Goal: Communication & Community: Connect with others

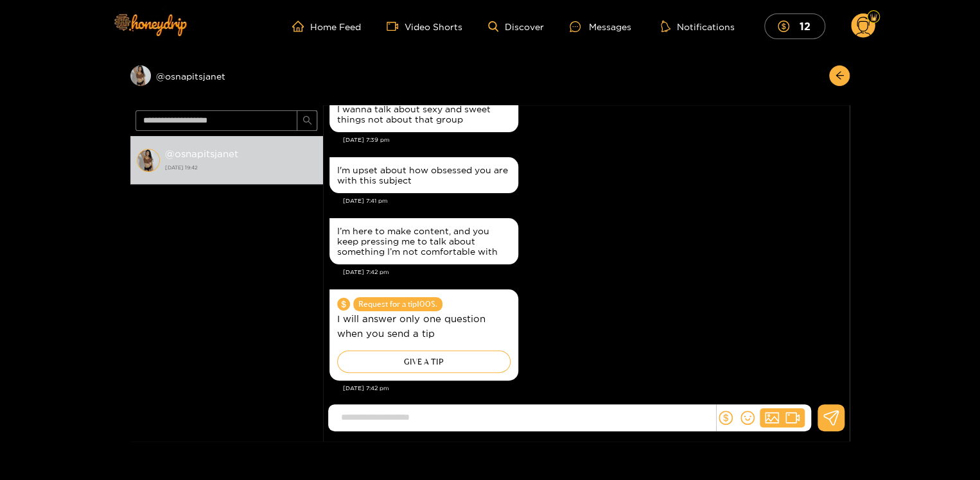
scroll to position [101, 0]
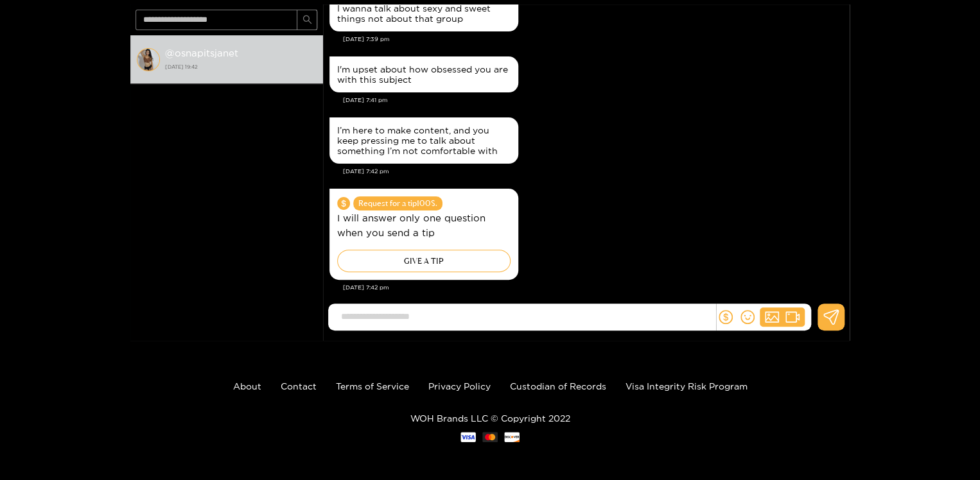
click at [537, 319] on input at bounding box center [525, 316] width 381 height 21
paste input "**********"
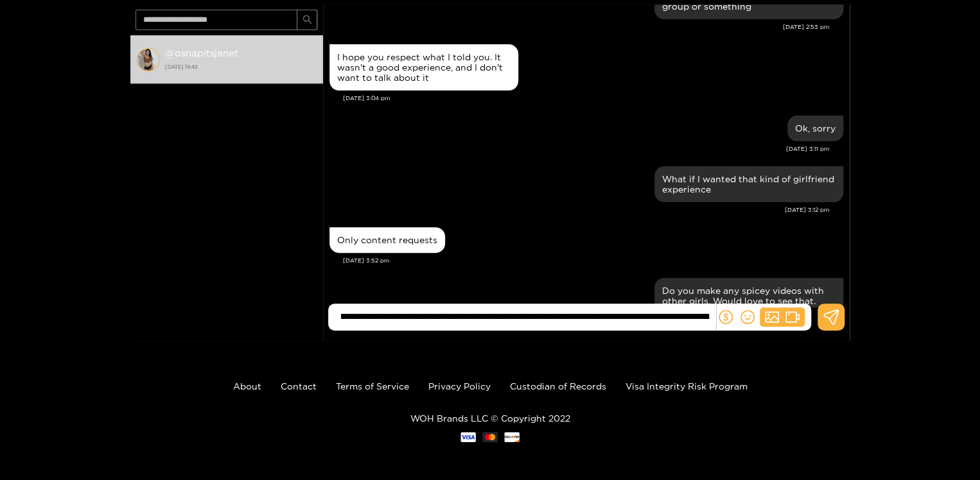
scroll to position [0, 0]
click at [424, 315] on input "**********" at bounding box center [525, 316] width 381 height 21
type input "**********"
drag, startPoint x: 340, startPoint y: 316, endPoint x: 906, endPoint y: 317, distance: 565.8
click at [906, 317] on div "Preview @ osnapitsjanet @ osnapitsjanet [DATE] 19:42 [PERSON_NAME] That could b…" at bounding box center [490, 146] width 980 height 389
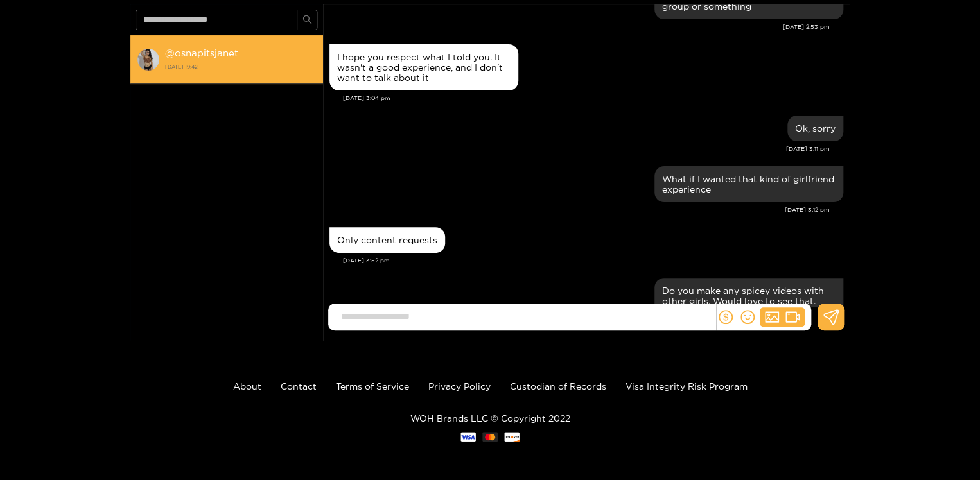
click at [204, 60] on div "@ osnapitsjanet [DATE] 19:42" at bounding box center [241, 59] width 152 height 29
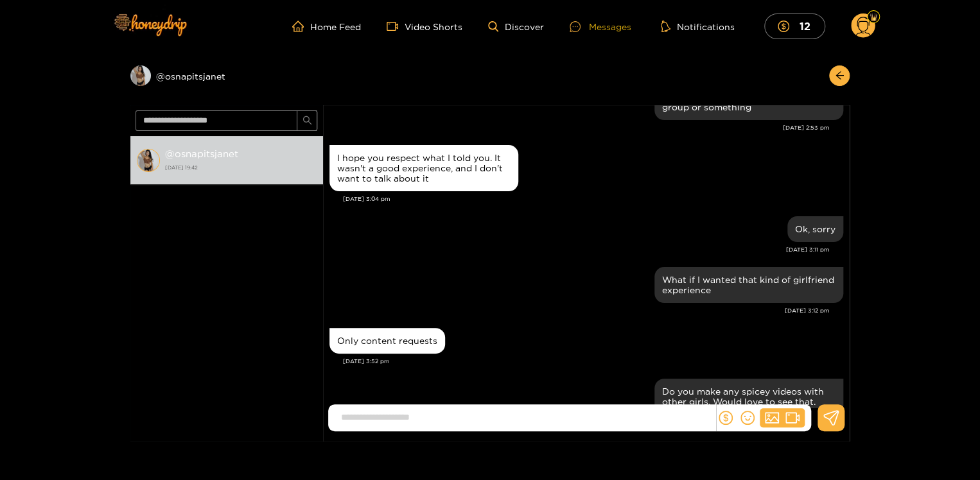
scroll to position [1331, 0]
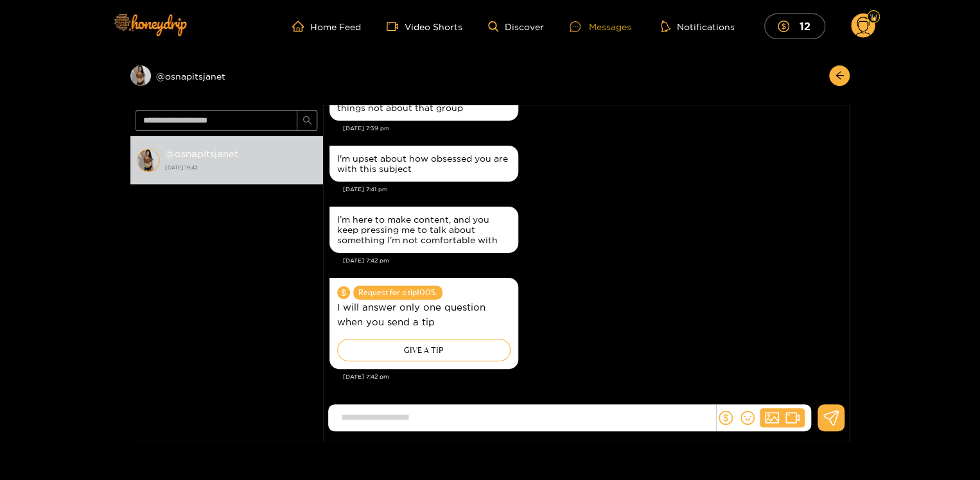
click at [605, 22] on div "Messages" at bounding box center [601, 26] width 62 height 15
click at [611, 25] on div "Messages" at bounding box center [601, 26] width 62 height 15
click at [330, 26] on link "Home Feed" at bounding box center [326, 27] width 69 height 12
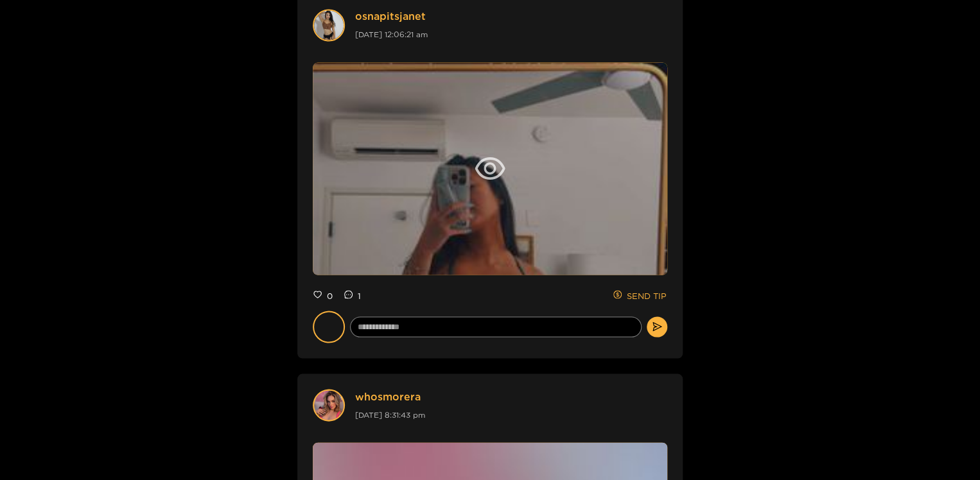
scroll to position [1114, 0]
click at [482, 179] on icon "eye" at bounding box center [490, 168] width 31 height 31
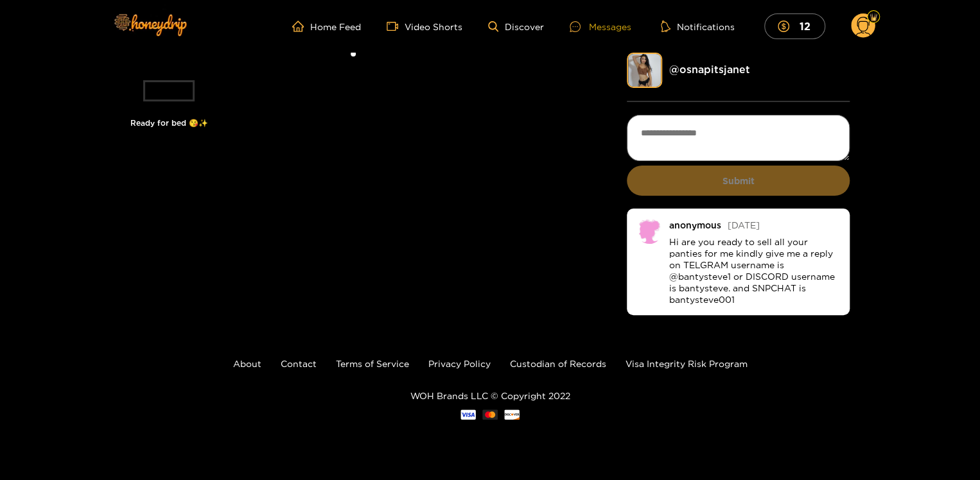
click at [608, 21] on div "Messages" at bounding box center [601, 26] width 62 height 15
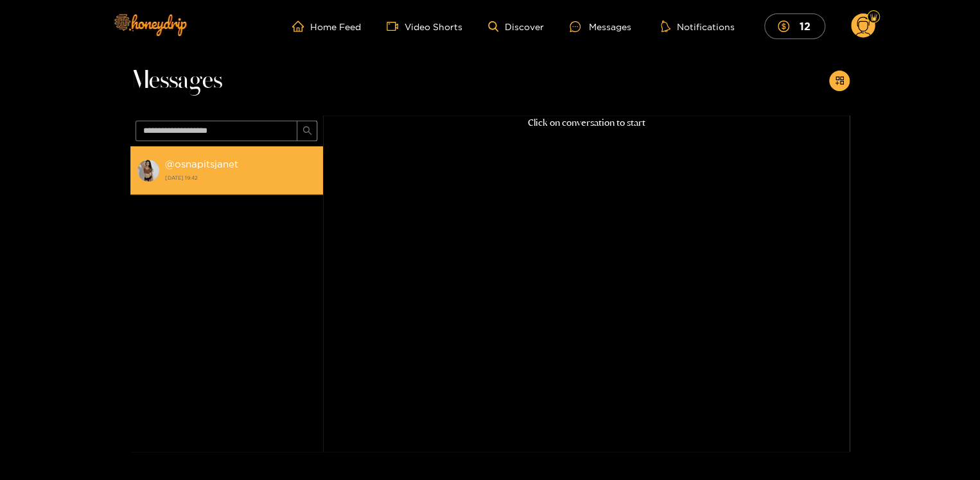
click at [196, 167] on strong "@ osnapitsjanet" at bounding box center [201, 164] width 73 height 11
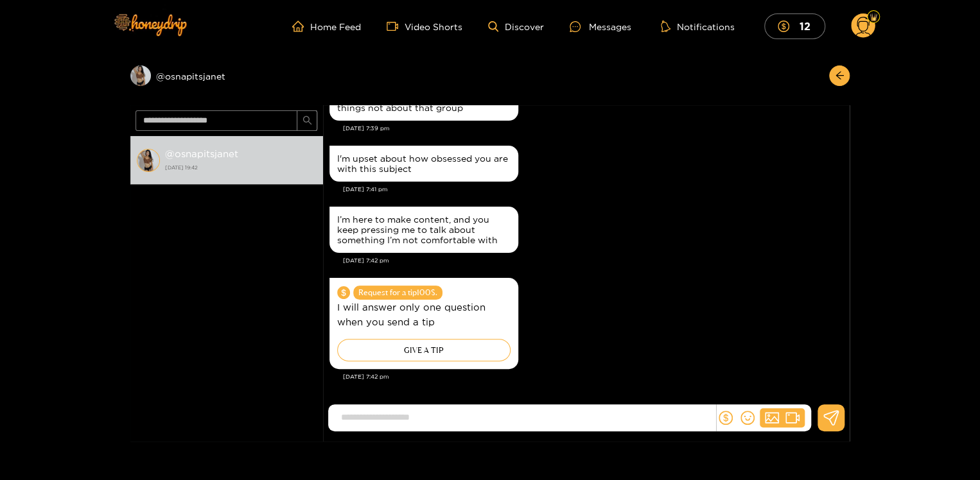
scroll to position [1331, 0]
click at [465, 415] on input at bounding box center [525, 417] width 381 height 21
type input "**********"
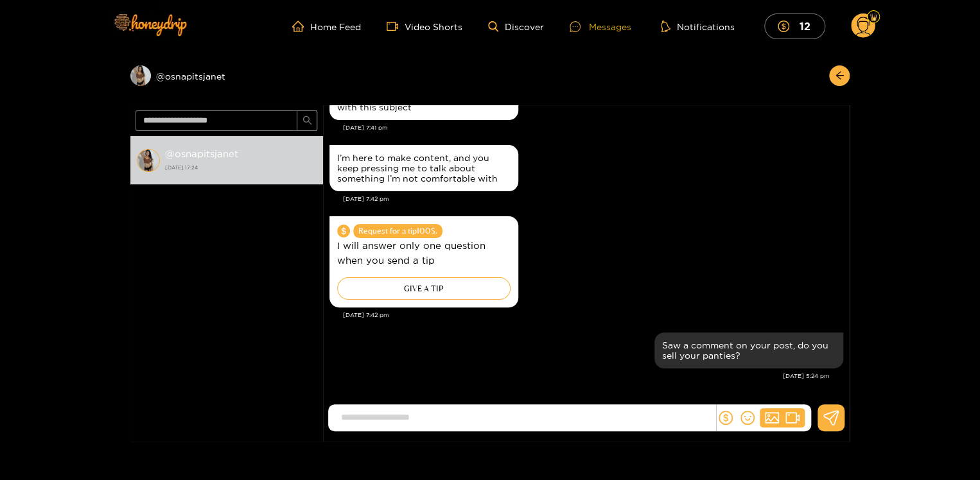
click at [606, 27] on div "Messages" at bounding box center [601, 26] width 62 height 15
click at [603, 27] on div "Messages" at bounding box center [601, 26] width 62 height 15
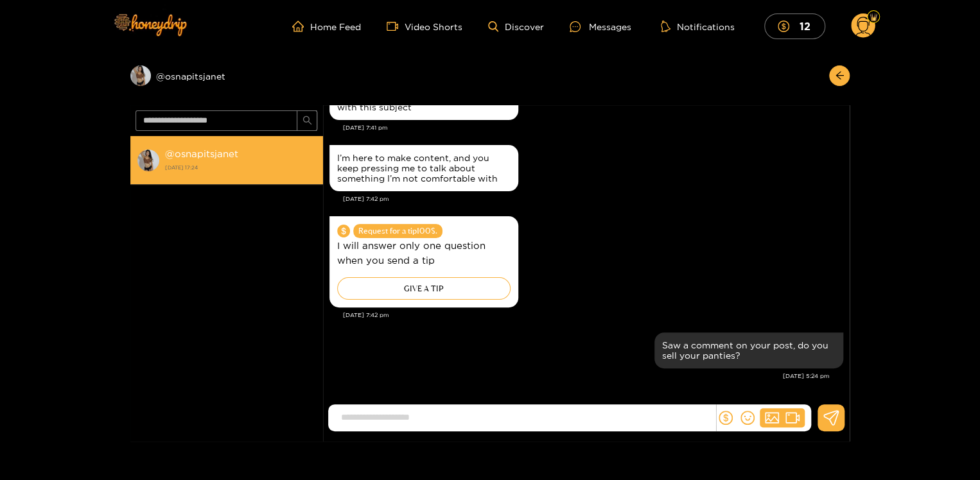
click at [207, 155] on strong "@ osnapitsjanet" at bounding box center [201, 153] width 73 height 11
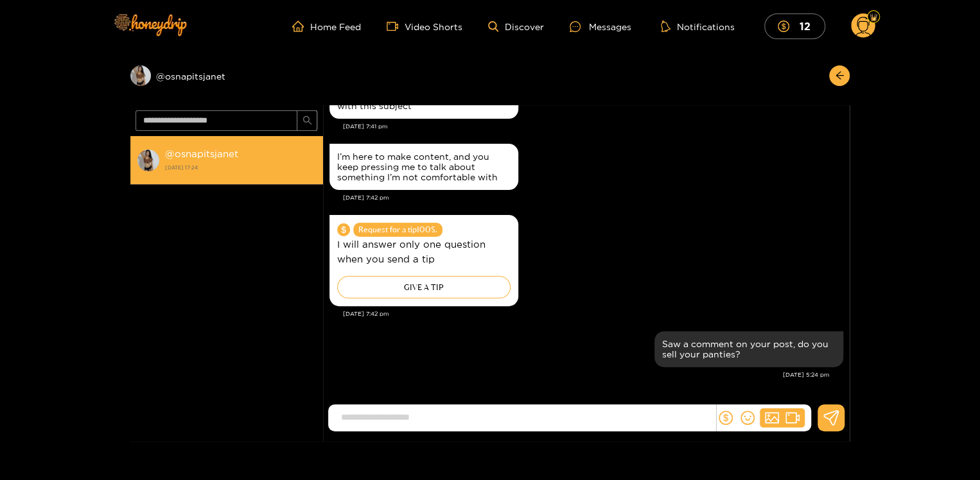
scroll to position [1331, 0]
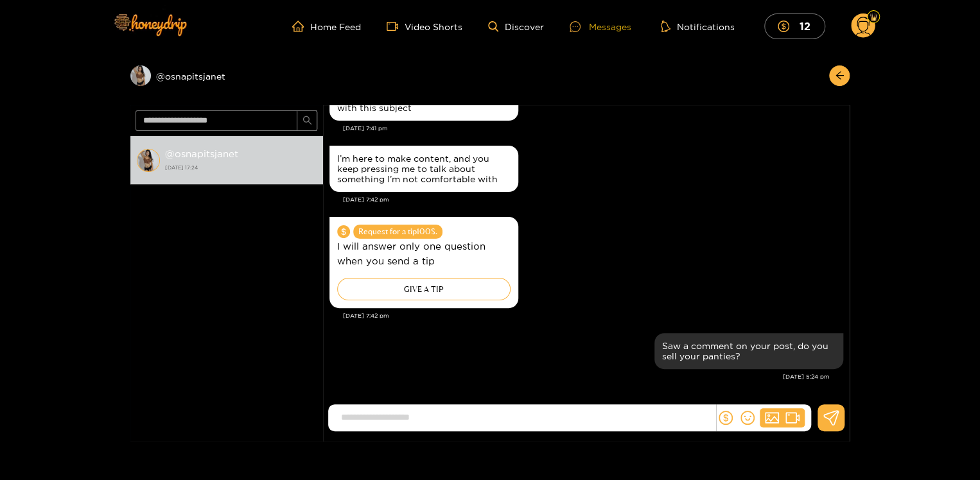
click at [613, 30] on div "Messages" at bounding box center [601, 26] width 62 height 15
click at [603, 27] on div "Messages" at bounding box center [601, 26] width 62 height 15
click at [604, 27] on div "Messages" at bounding box center [601, 26] width 62 height 15
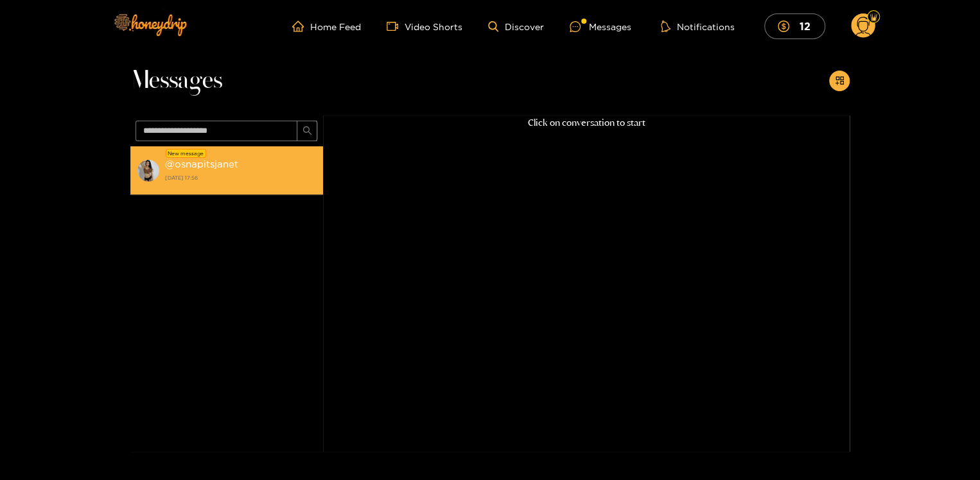
click at [193, 171] on div "@ osnapitsjanet 1 October 2025 17:56" at bounding box center [241, 170] width 152 height 29
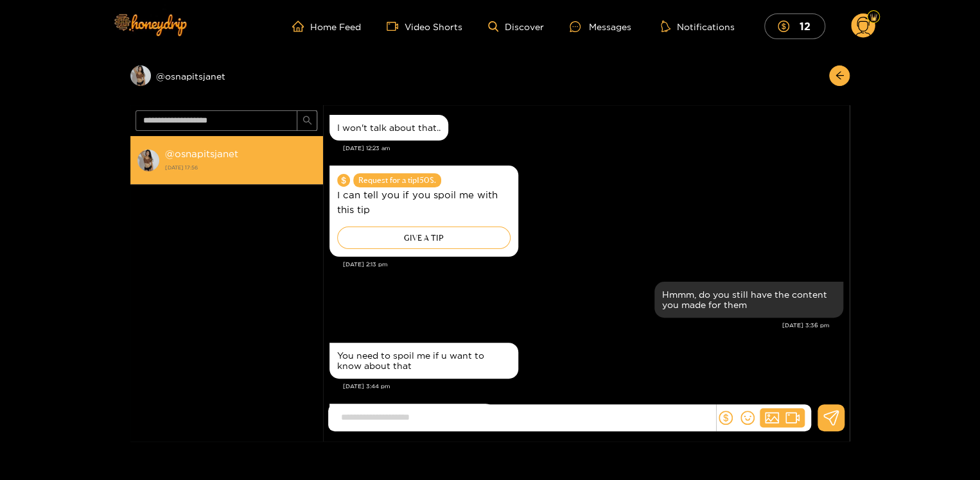
scroll to position [1320, 0]
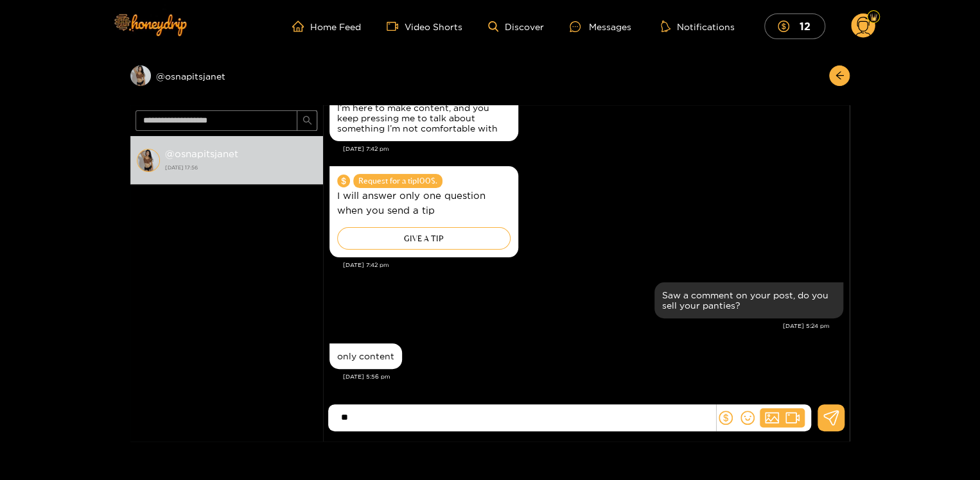
type input "*"
